Goal: Transaction & Acquisition: Download file/media

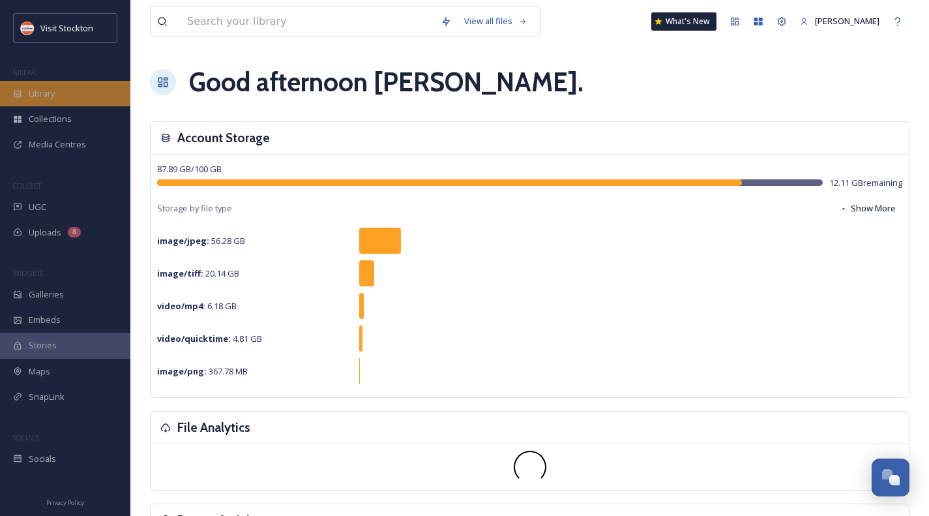
click at [72, 88] on div "Library" at bounding box center [65, 93] width 130 height 25
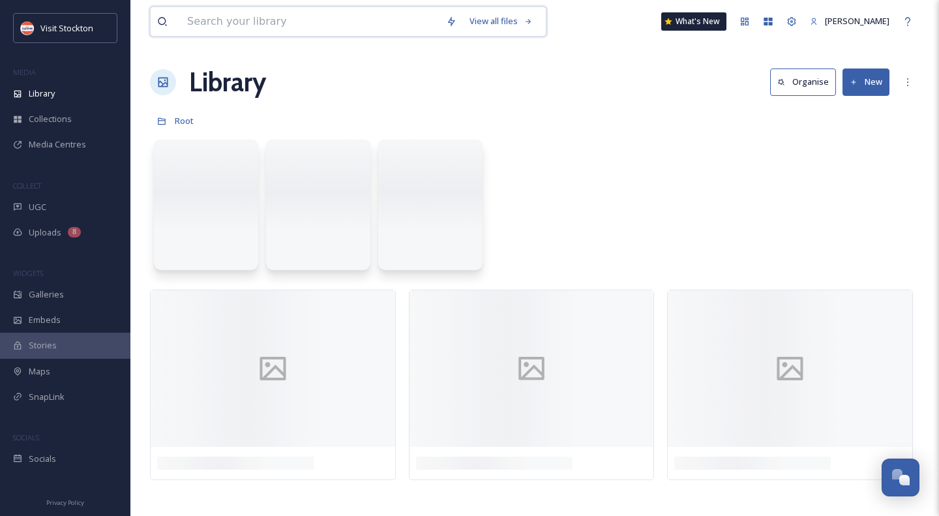
click at [191, 32] on input at bounding box center [310, 21] width 259 height 29
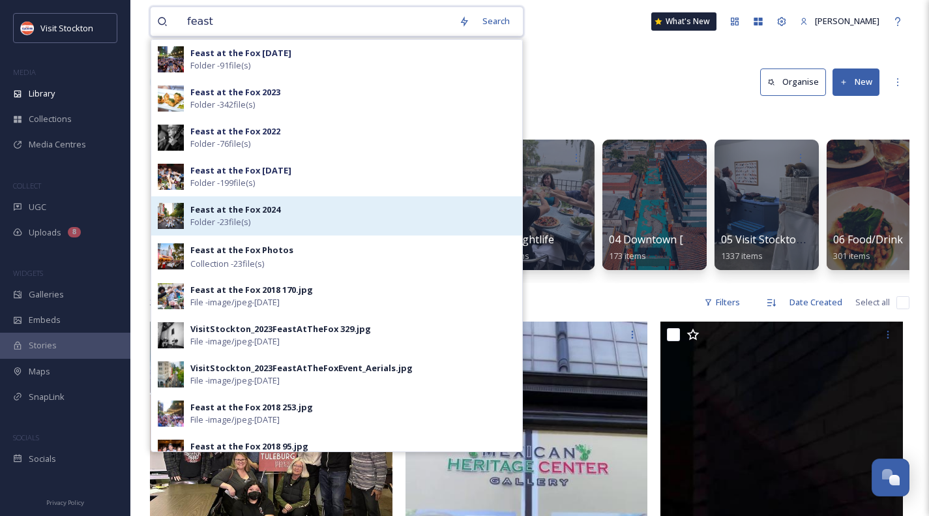
type input "feast"
click at [239, 213] on strong "Feast at the Fox 2024" at bounding box center [235, 210] width 90 height 12
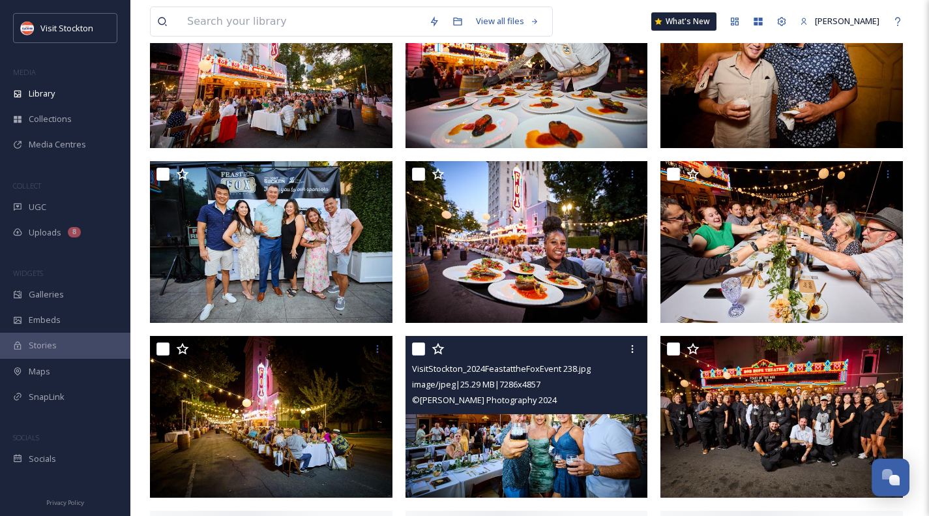
scroll to position [783, 0]
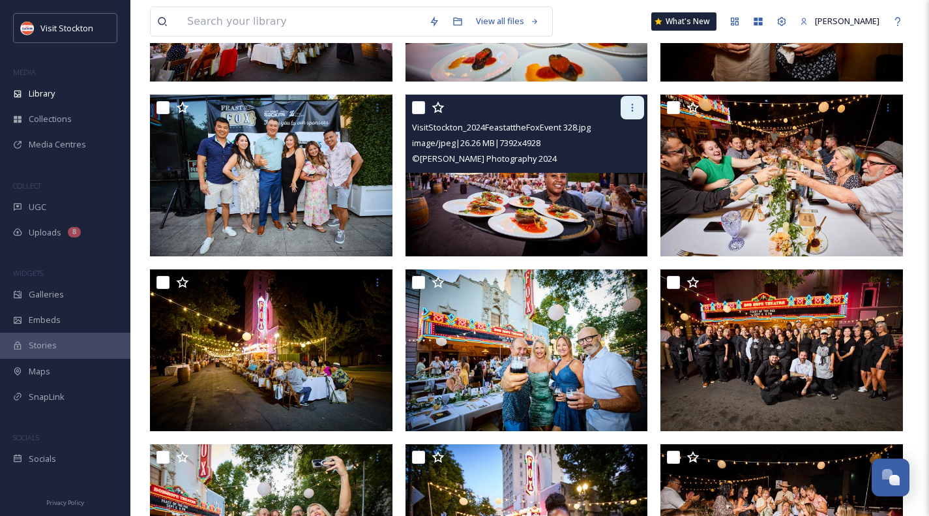
click at [634, 109] on icon at bounding box center [632, 107] width 10 height 10
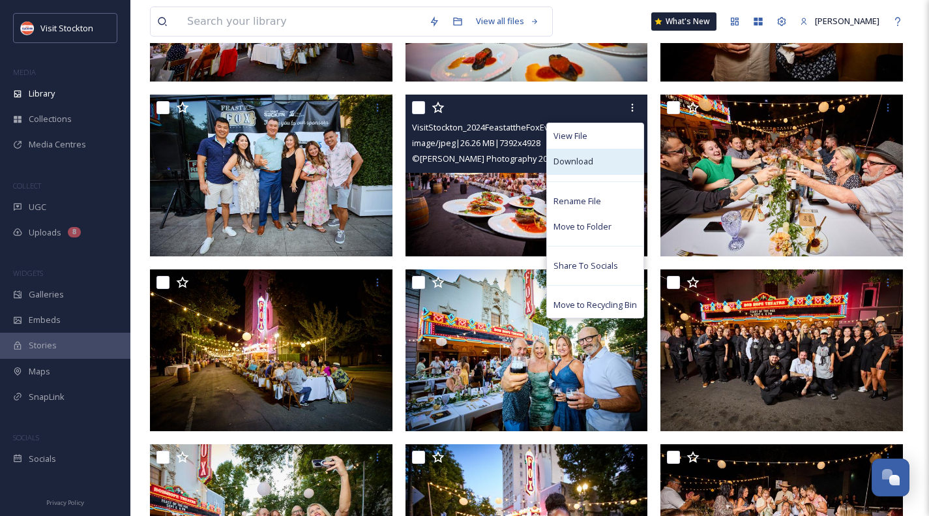
click at [588, 164] on span "Download" at bounding box center [574, 161] width 40 height 12
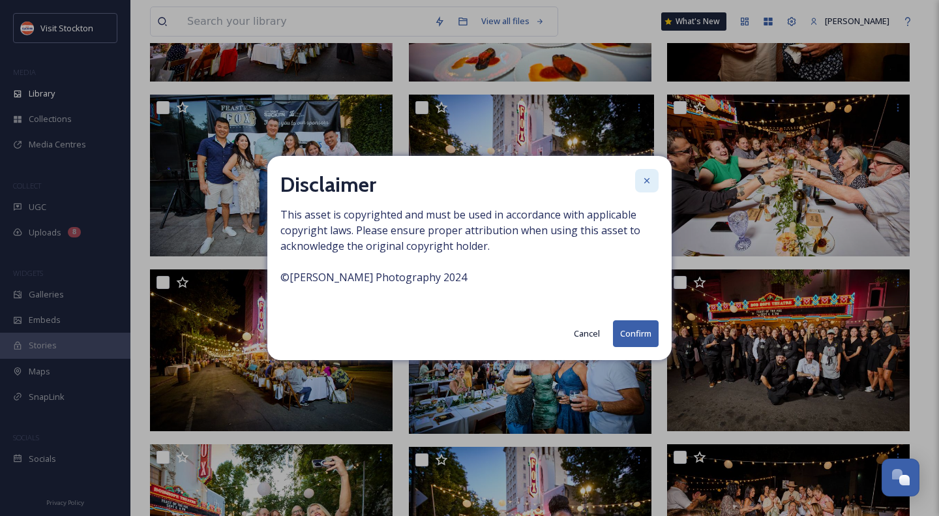
click at [646, 175] on icon at bounding box center [647, 180] width 10 height 10
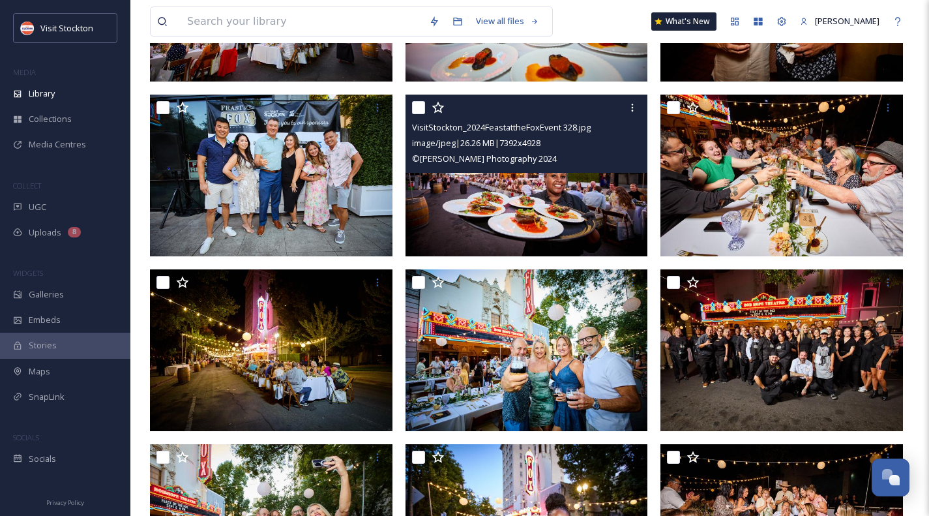
click at [555, 213] on img at bounding box center [527, 176] width 243 height 162
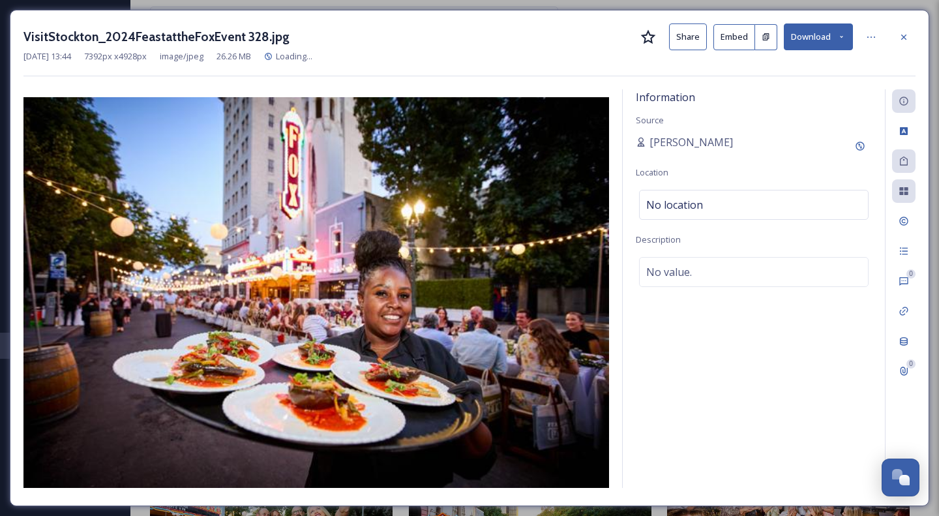
click at [839, 33] on icon at bounding box center [842, 37] width 8 height 8
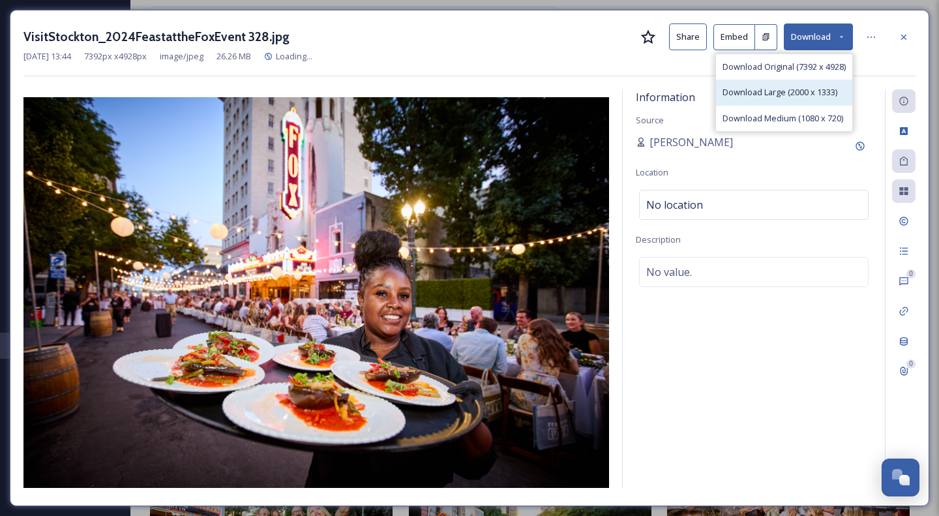
click at [802, 91] on span "Download Large (2000 x 1333)" at bounding box center [780, 92] width 115 height 12
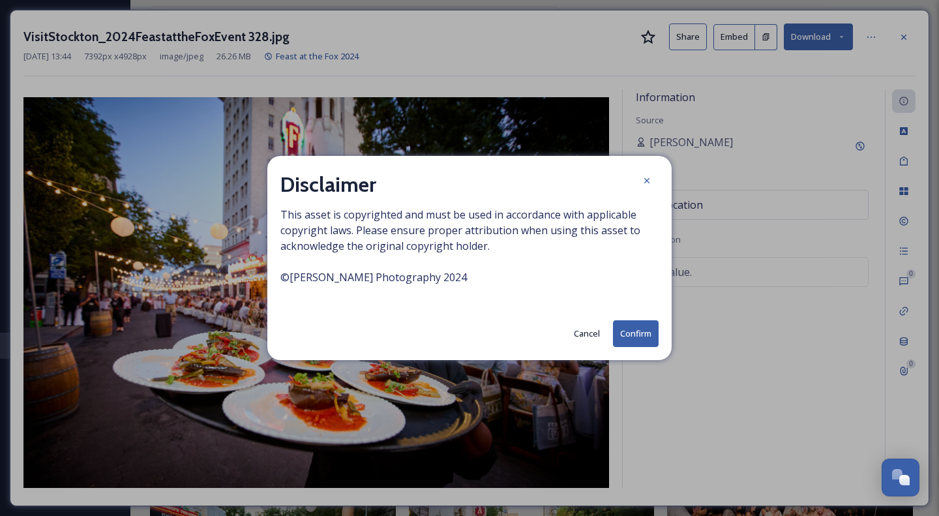
click at [632, 333] on button "Confirm" at bounding box center [636, 333] width 46 height 27
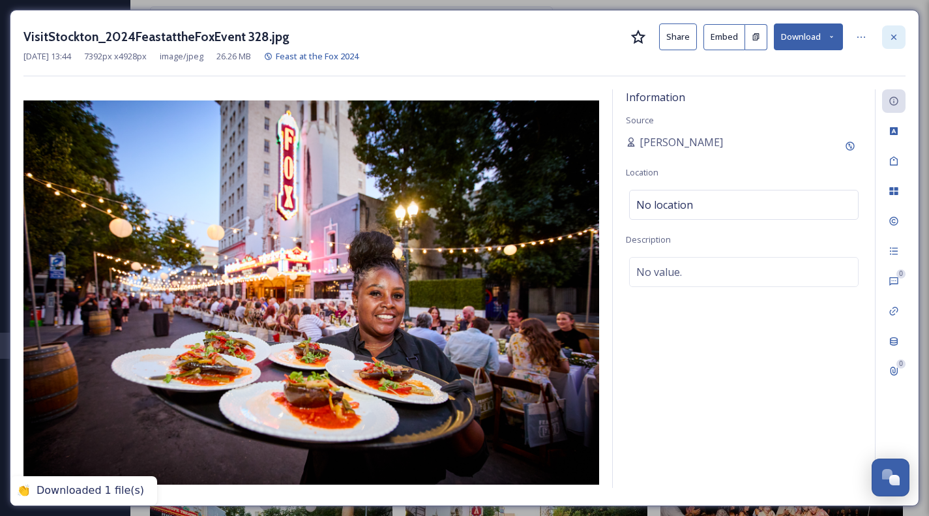
click at [896, 35] on icon at bounding box center [894, 36] width 5 height 5
